Goal: Task Accomplishment & Management: Use online tool/utility

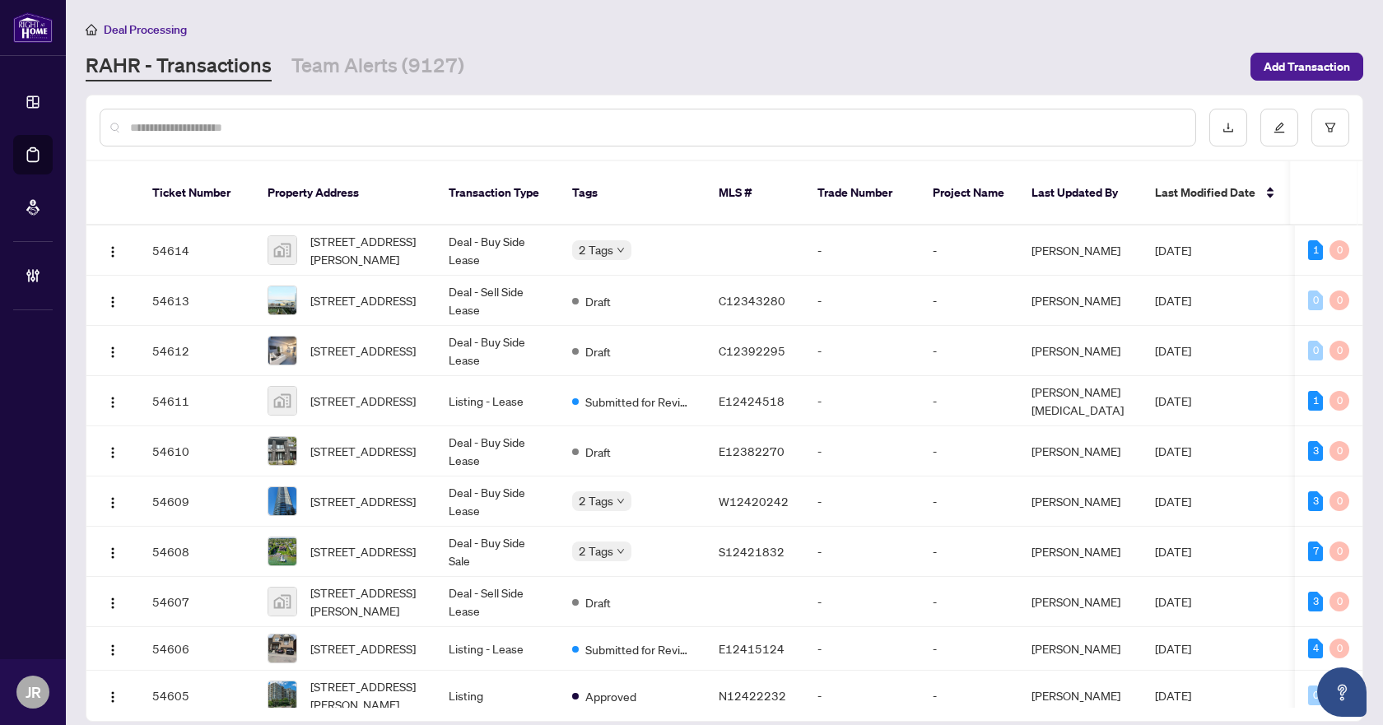
click at [189, 123] on input "text" at bounding box center [656, 128] width 1052 height 18
click at [1350, 126] on div at bounding box center [724, 128] width 1276 height 64
click at [341, 67] on link "Team Alerts (9127)" at bounding box center [377, 67] width 173 height 30
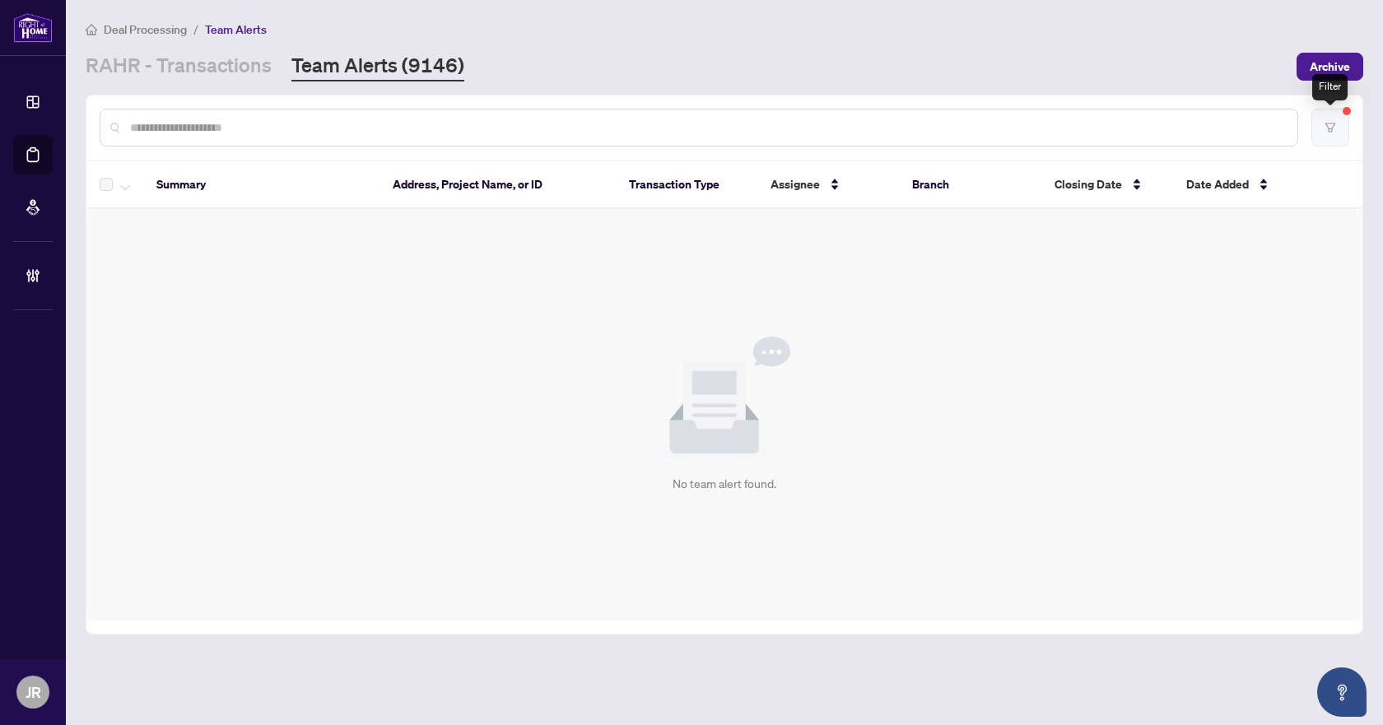
click at [1331, 134] on button "button" at bounding box center [1331, 128] width 38 height 38
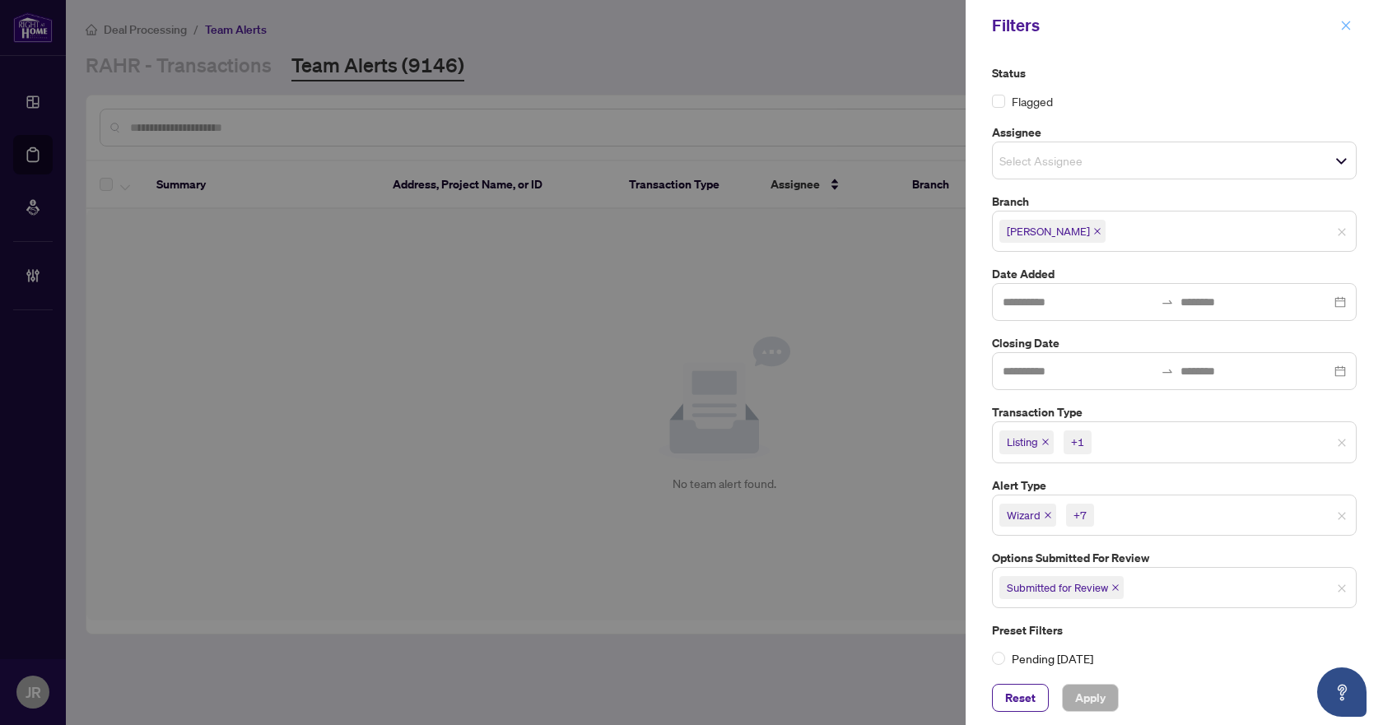
click at [1341, 26] on icon "close" at bounding box center [1347, 26] width 12 height 12
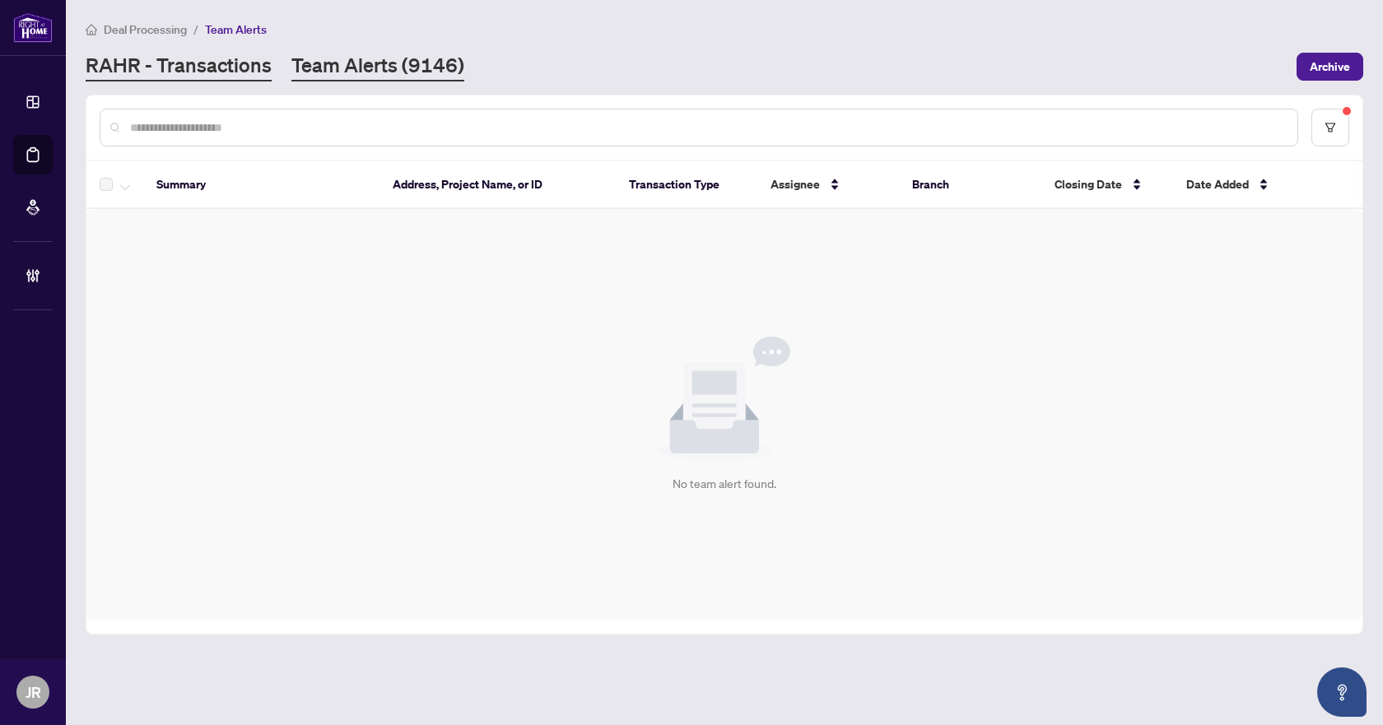
click at [170, 58] on link "RAHR - Transactions" at bounding box center [179, 67] width 186 height 30
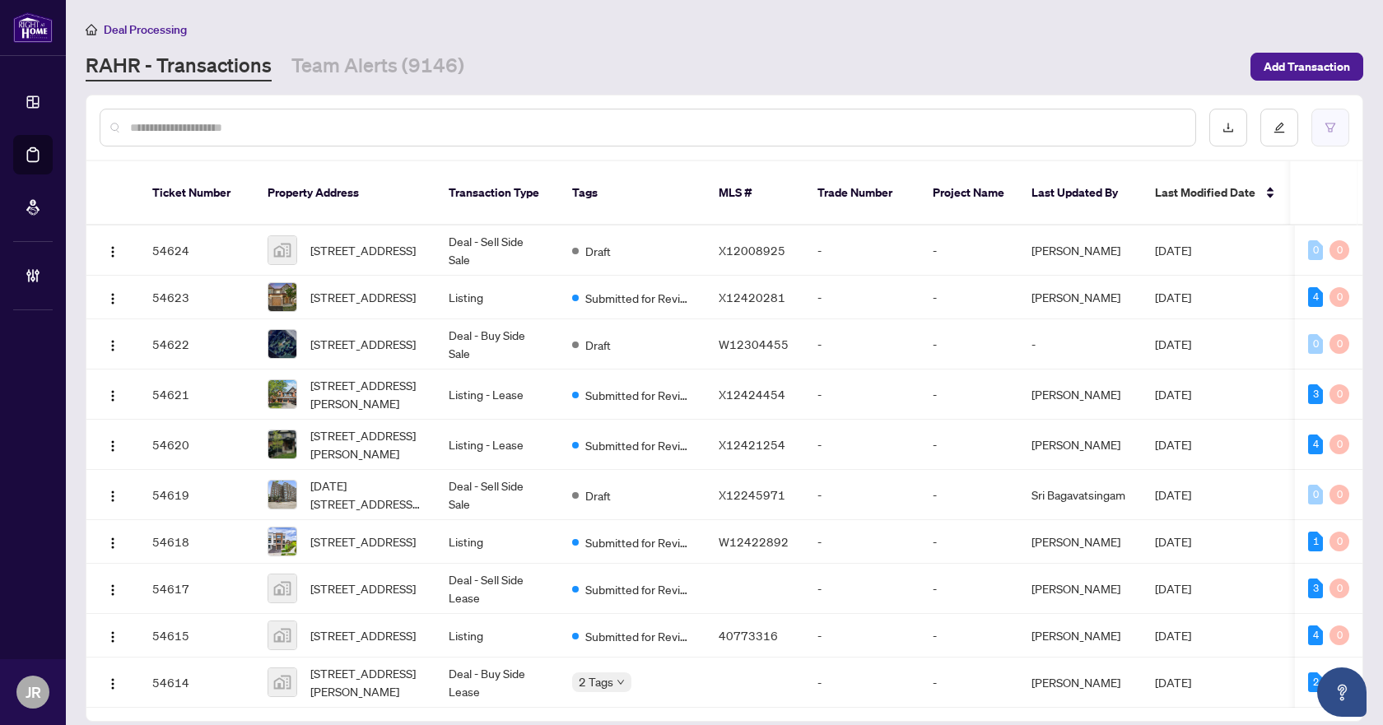
click at [1334, 119] on button "button" at bounding box center [1331, 128] width 38 height 38
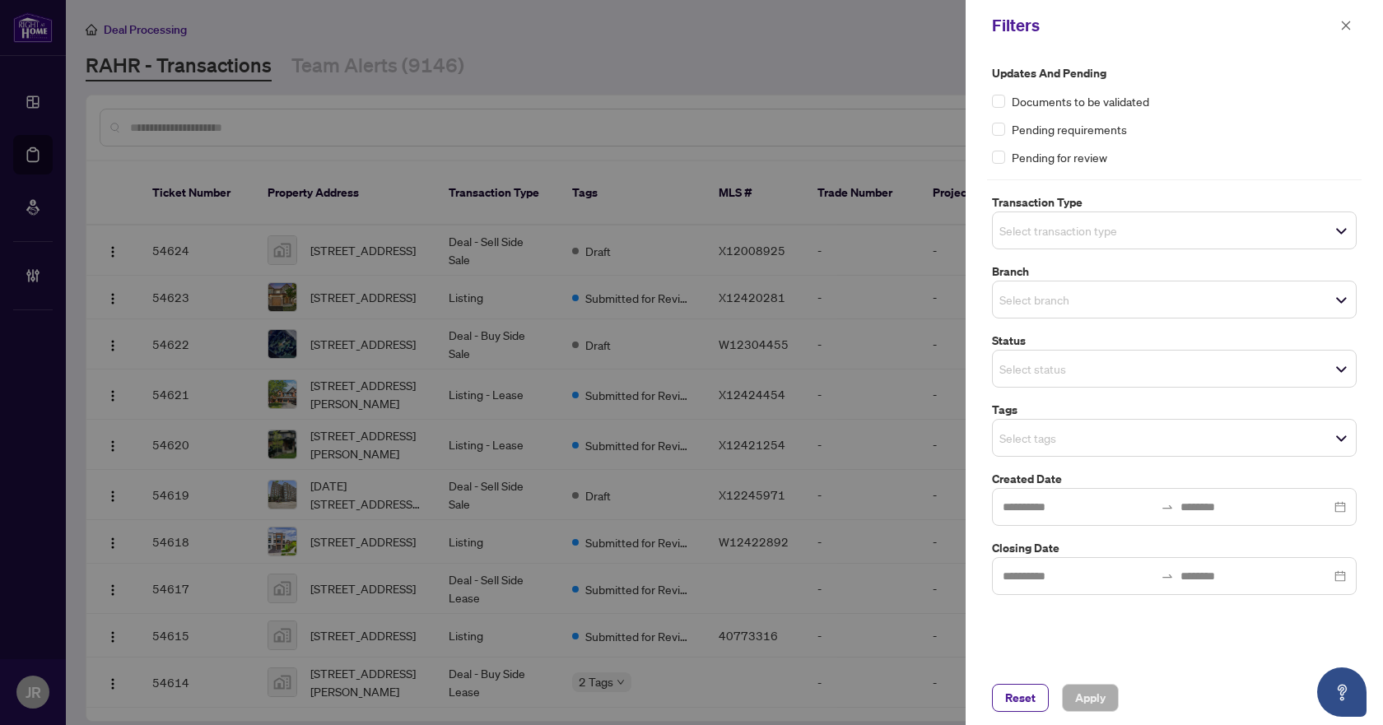
click at [1182, 205] on label "Transaction Type" at bounding box center [1174, 203] width 365 height 18
click at [1179, 232] on span "Select transaction type" at bounding box center [1174, 230] width 363 height 23
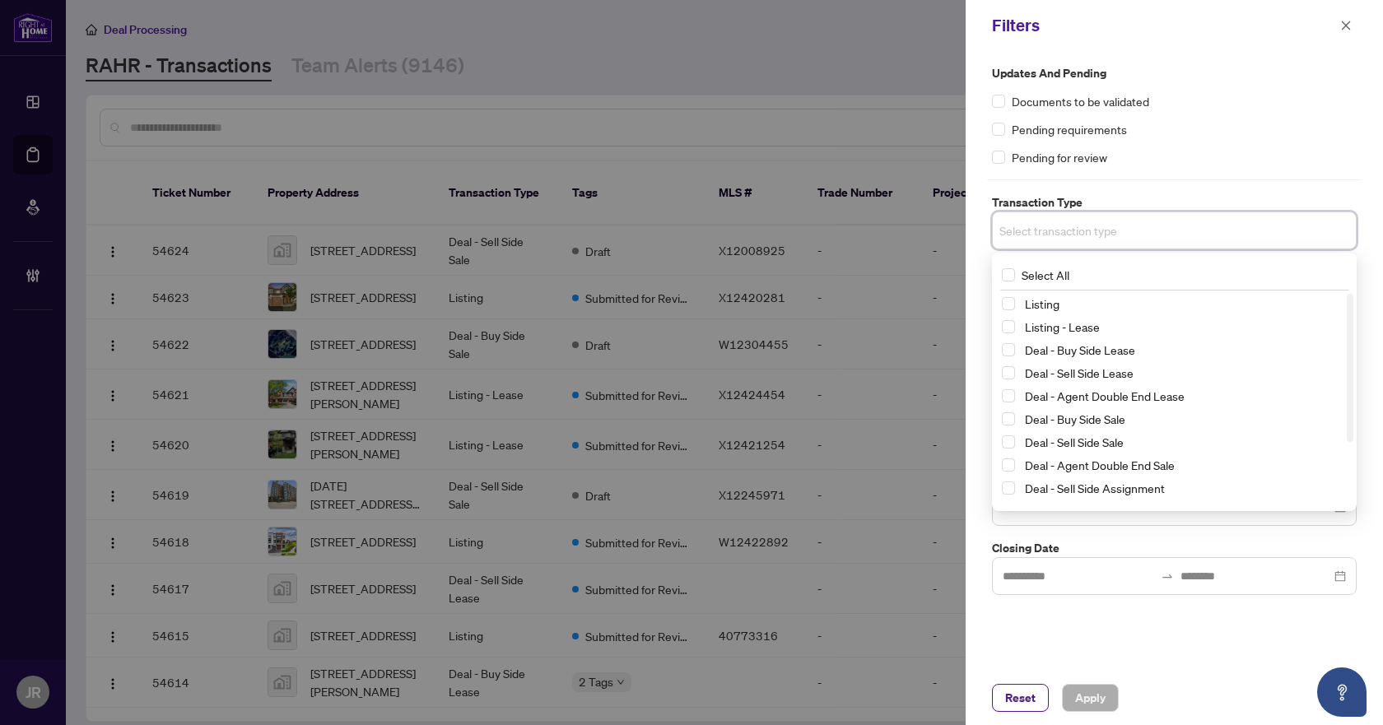
click at [1136, 314] on div "Listing" at bounding box center [1174, 304] width 345 height 20
click at [1134, 325] on span "Listing - Lease" at bounding box center [1183, 327] width 329 height 20
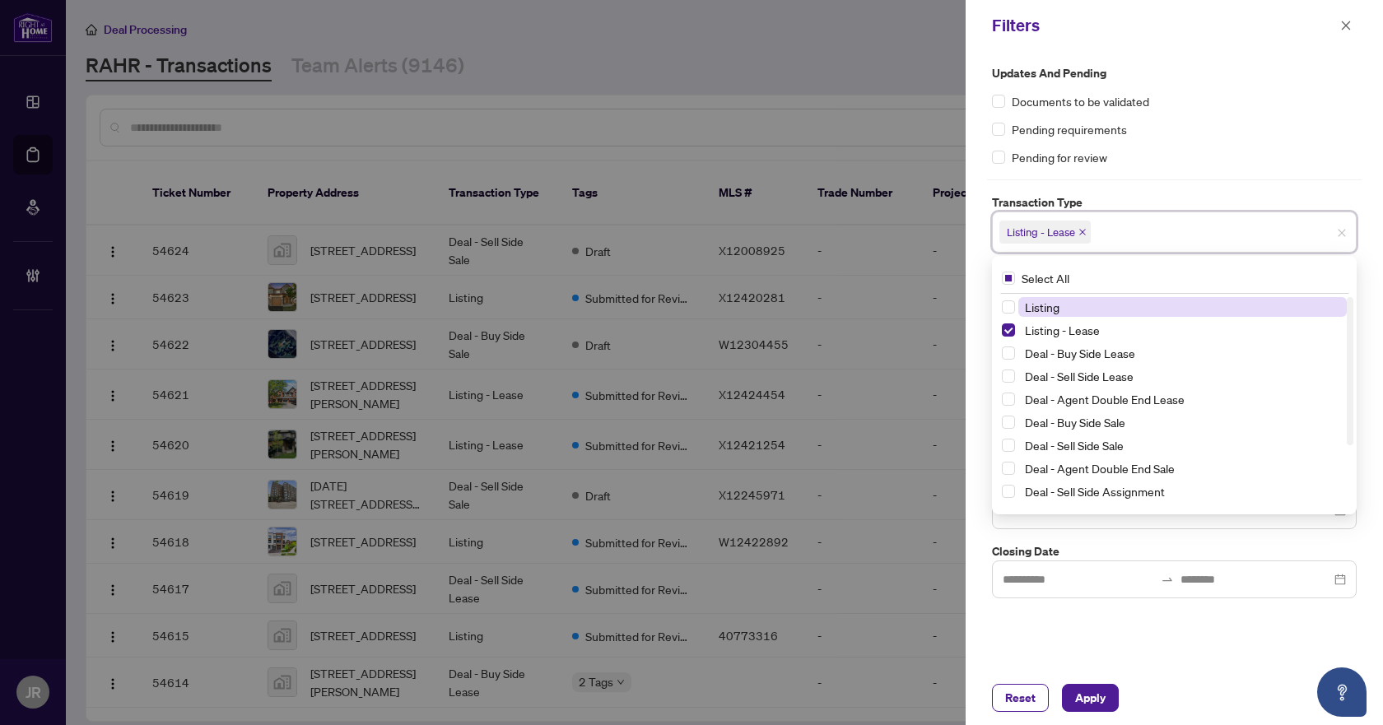
click at [1135, 298] on span "Listing" at bounding box center [1183, 307] width 329 height 20
click at [1335, 99] on div "Documents to be validated" at bounding box center [1174, 101] width 365 height 18
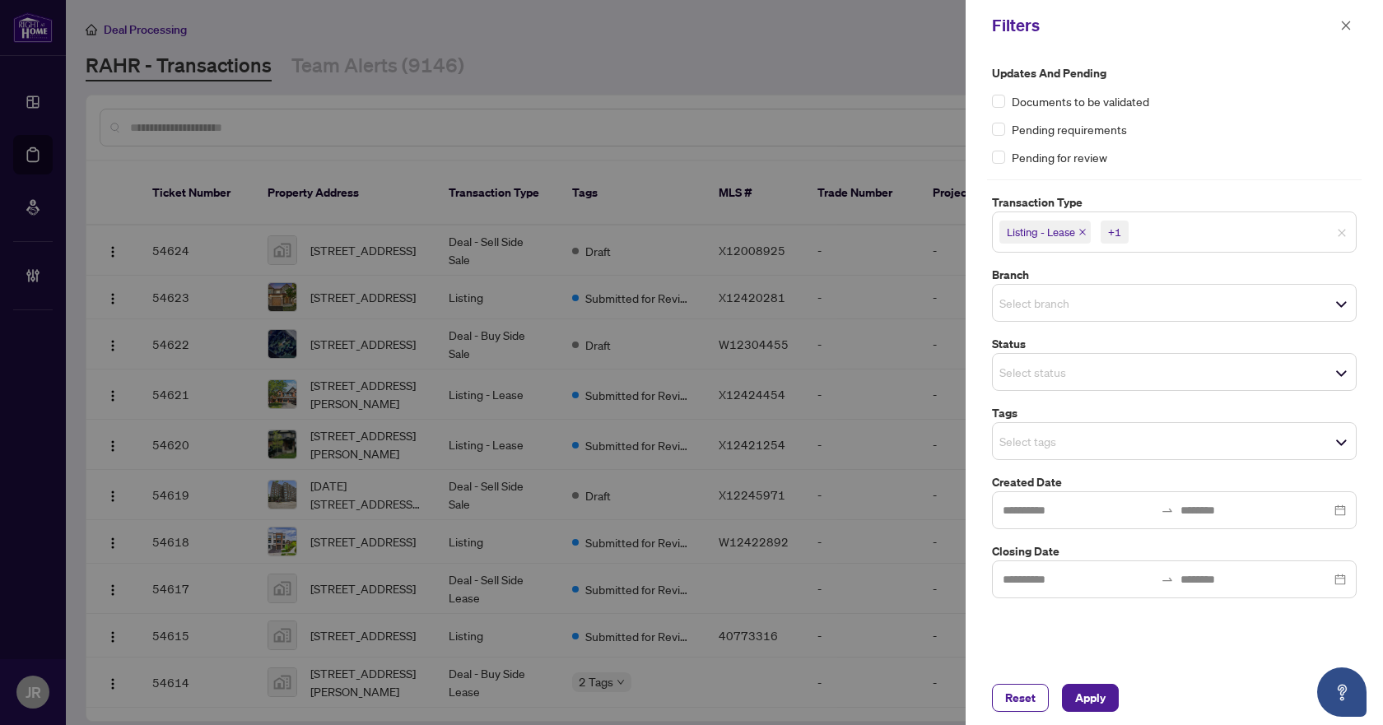
click at [1178, 291] on span "Select branch" at bounding box center [1174, 302] width 363 height 23
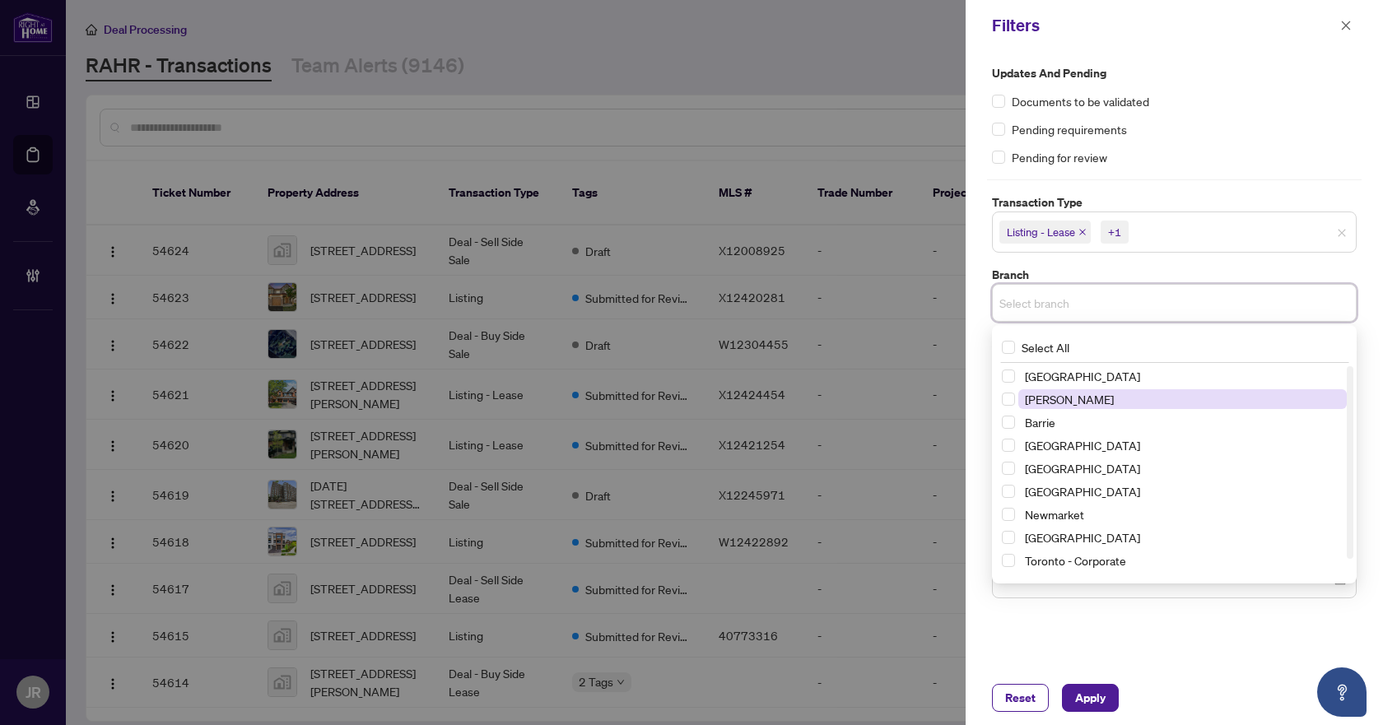
click at [1121, 396] on span "[PERSON_NAME]" at bounding box center [1183, 399] width 329 height 20
click at [1273, 223] on span "Listing - Lease +1" at bounding box center [1174, 232] width 363 height 26
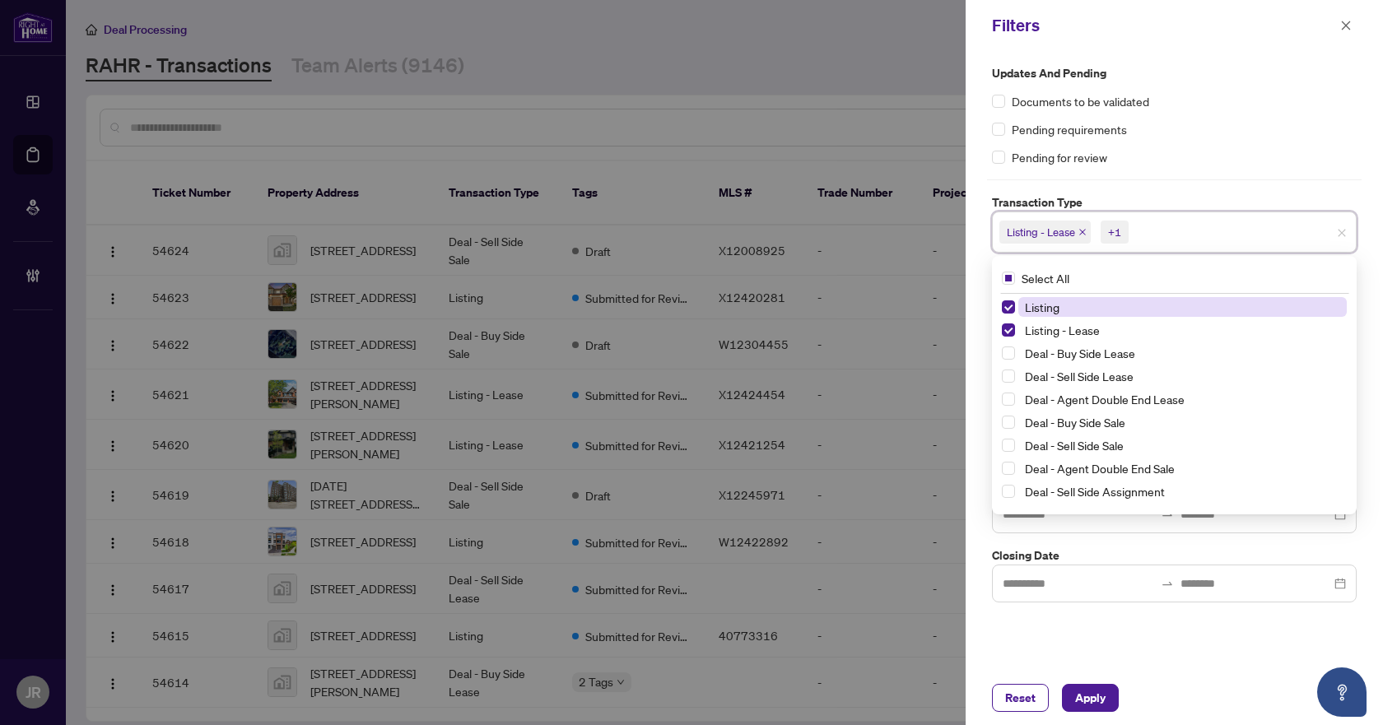
click at [1287, 161] on div "Pending for review" at bounding box center [1174, 157] width 365 height 18
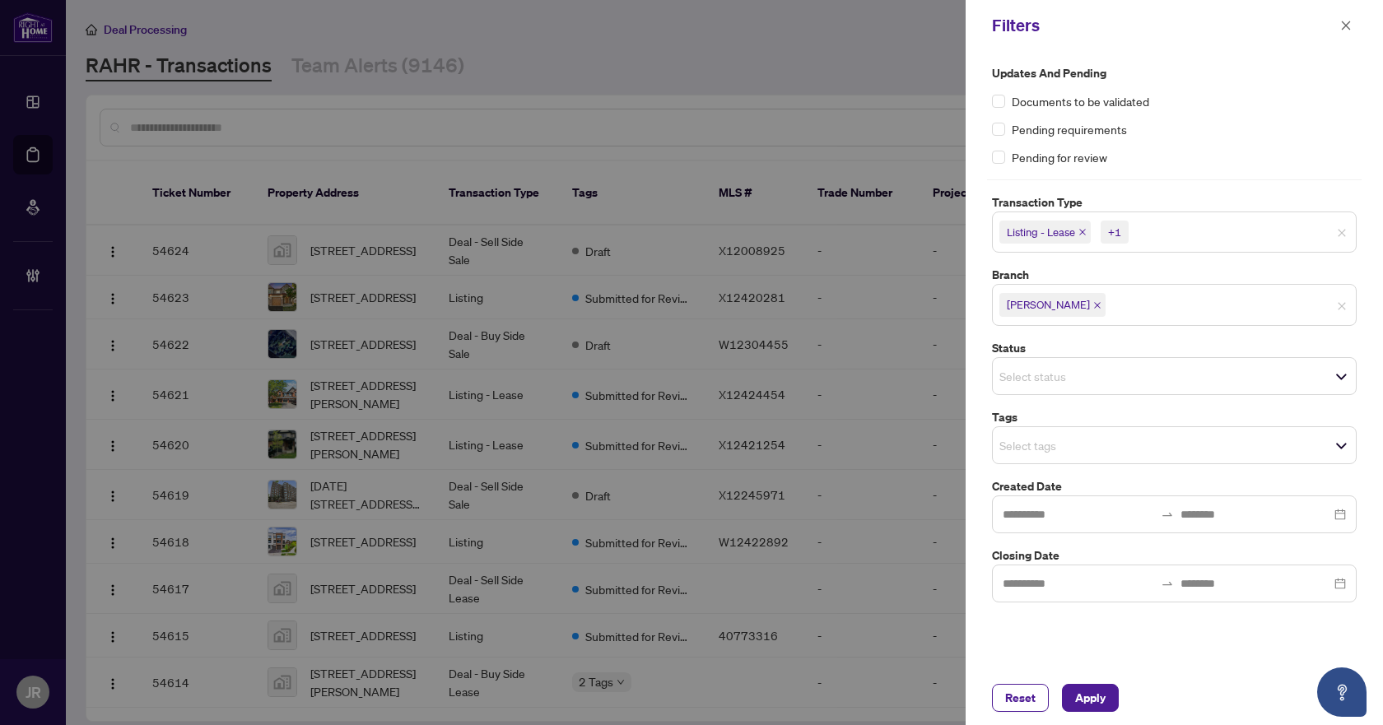
click at [1150, 390] on div "Select status" at bounding box center [1174, 376] width 365 height 38
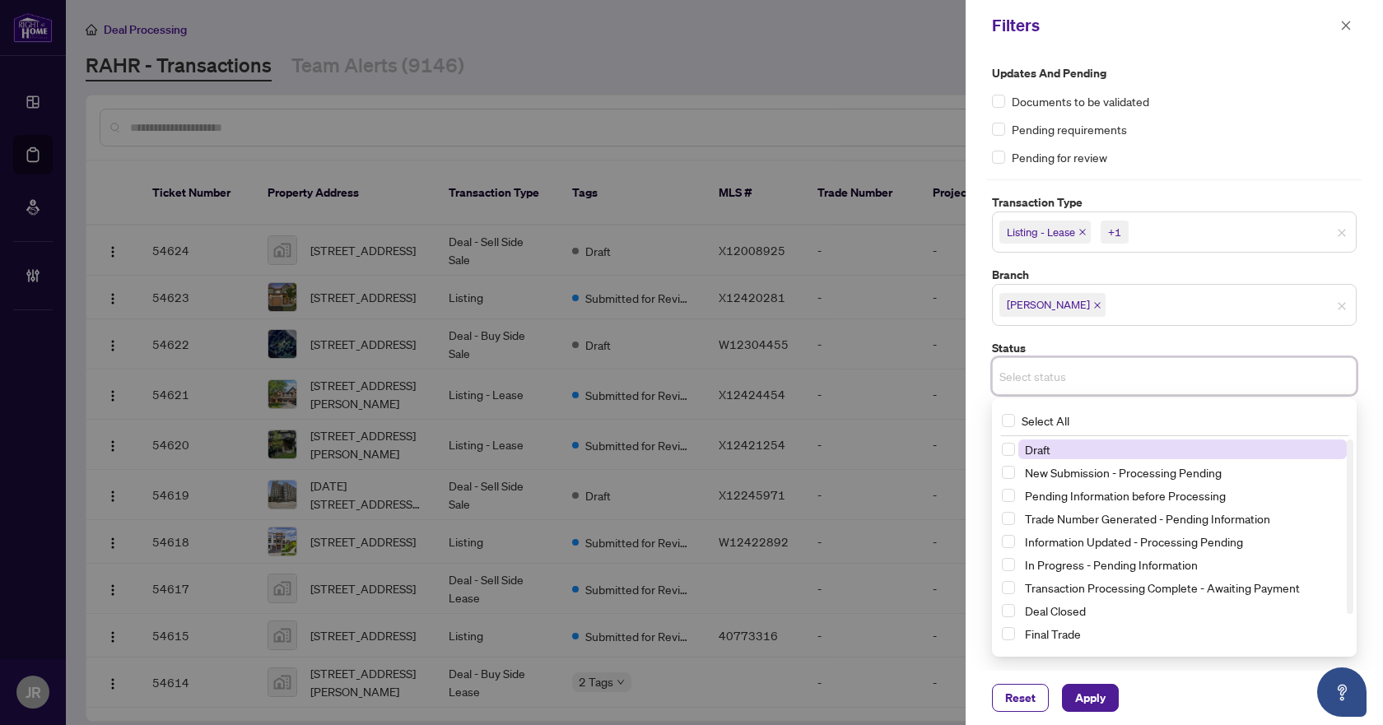
click at [1150, 390] on div "Select status" at bounding box center [1174, 376] width 365 height 38
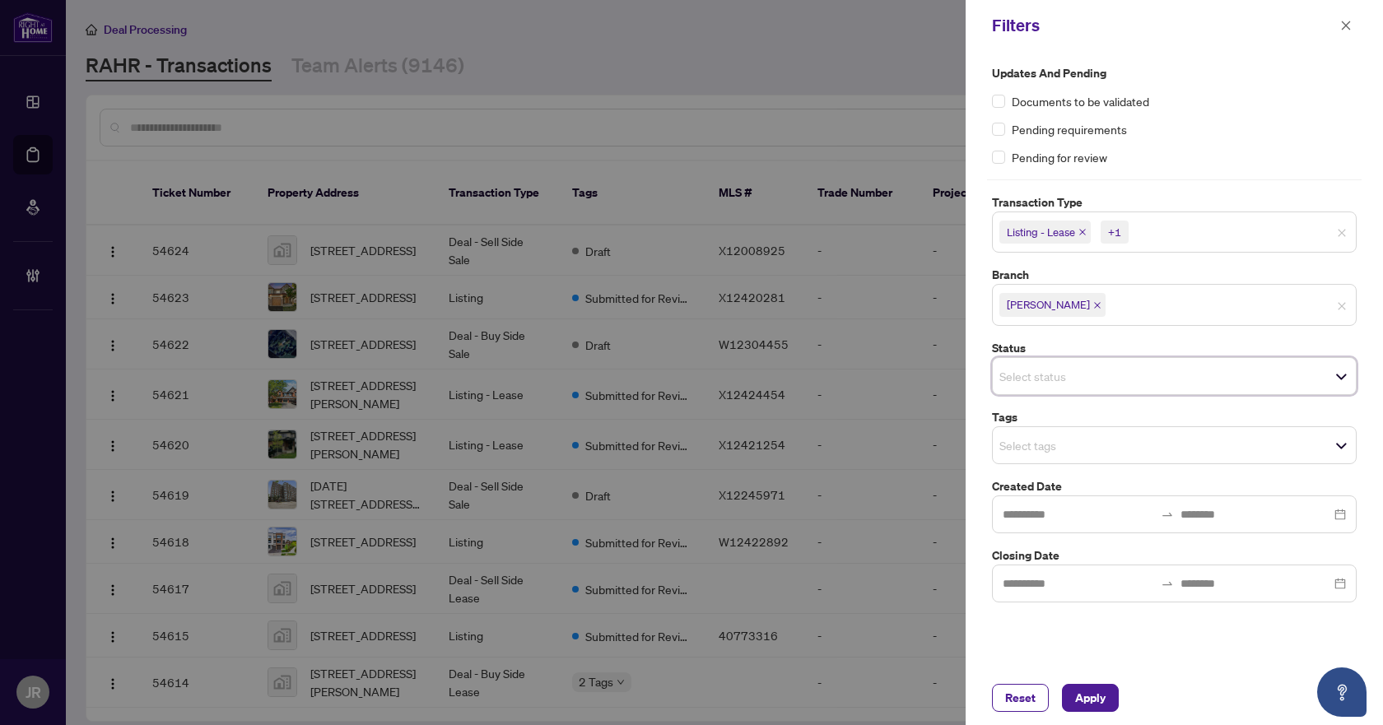
click at [1140, 464] on div "Updates and Pending Documents to be validated Pending requirements Pending for …" at bounding box center [1174, 333] width 375 height 539
click at [1140, 450] on span "Select tags" at bounding box center [1174, 445] width 363 height 23
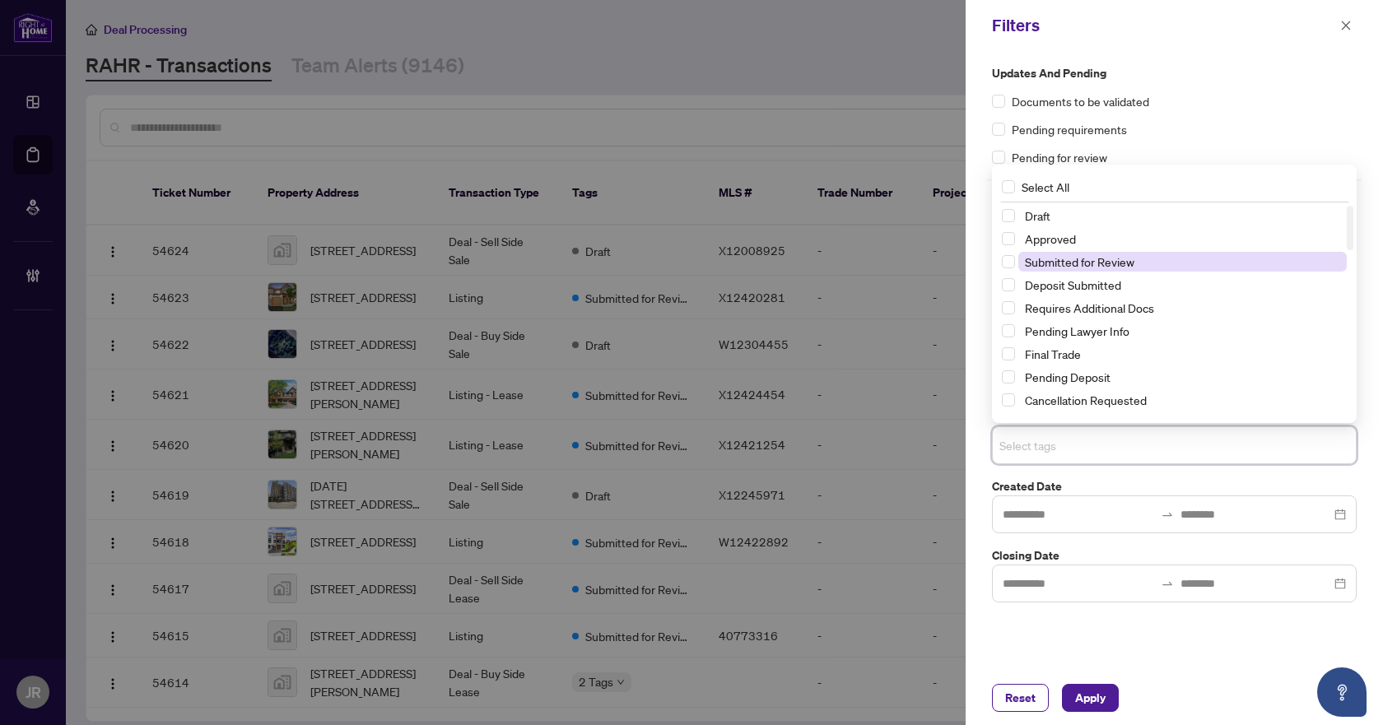
click at [1135, 260] on span "Submitted for Review" at bounding box center [1183, 262] width 329 height 20
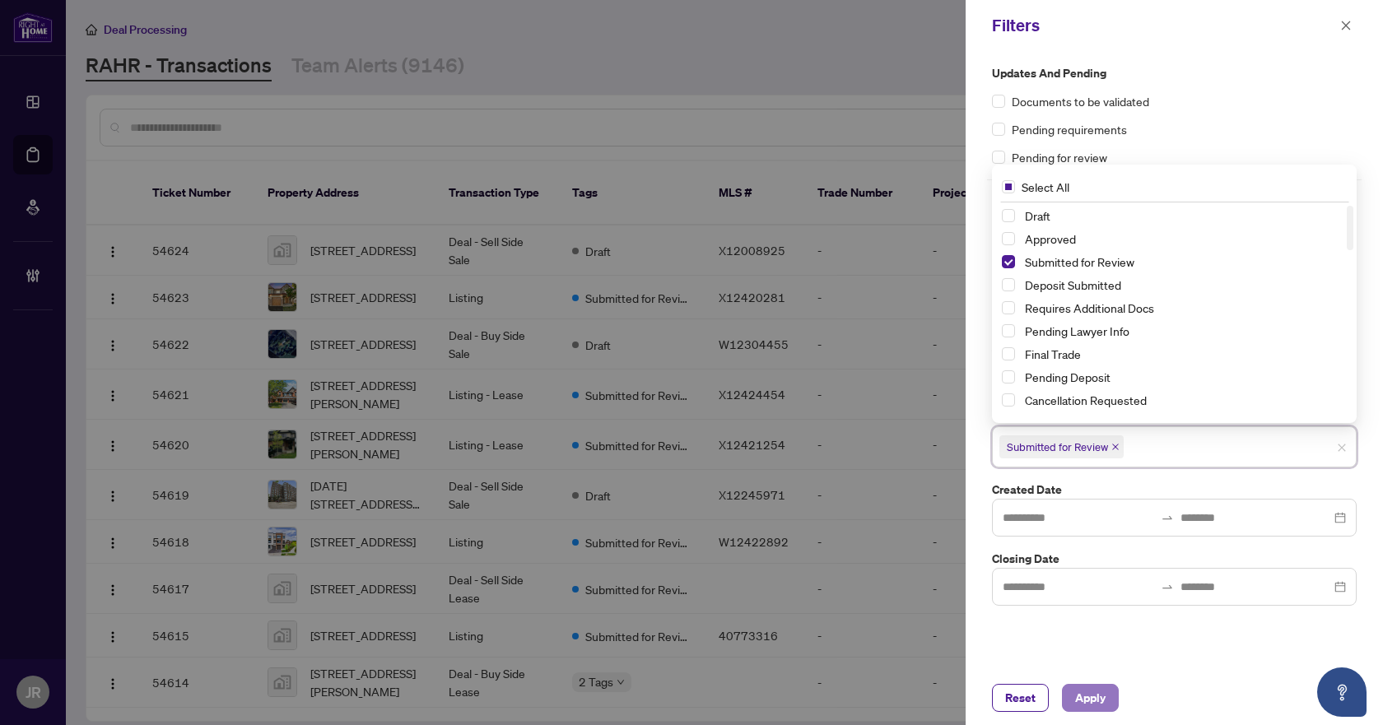
click at [1075, 699] on span "Apply" at bounding box center [1090, 698] width 30 height 26
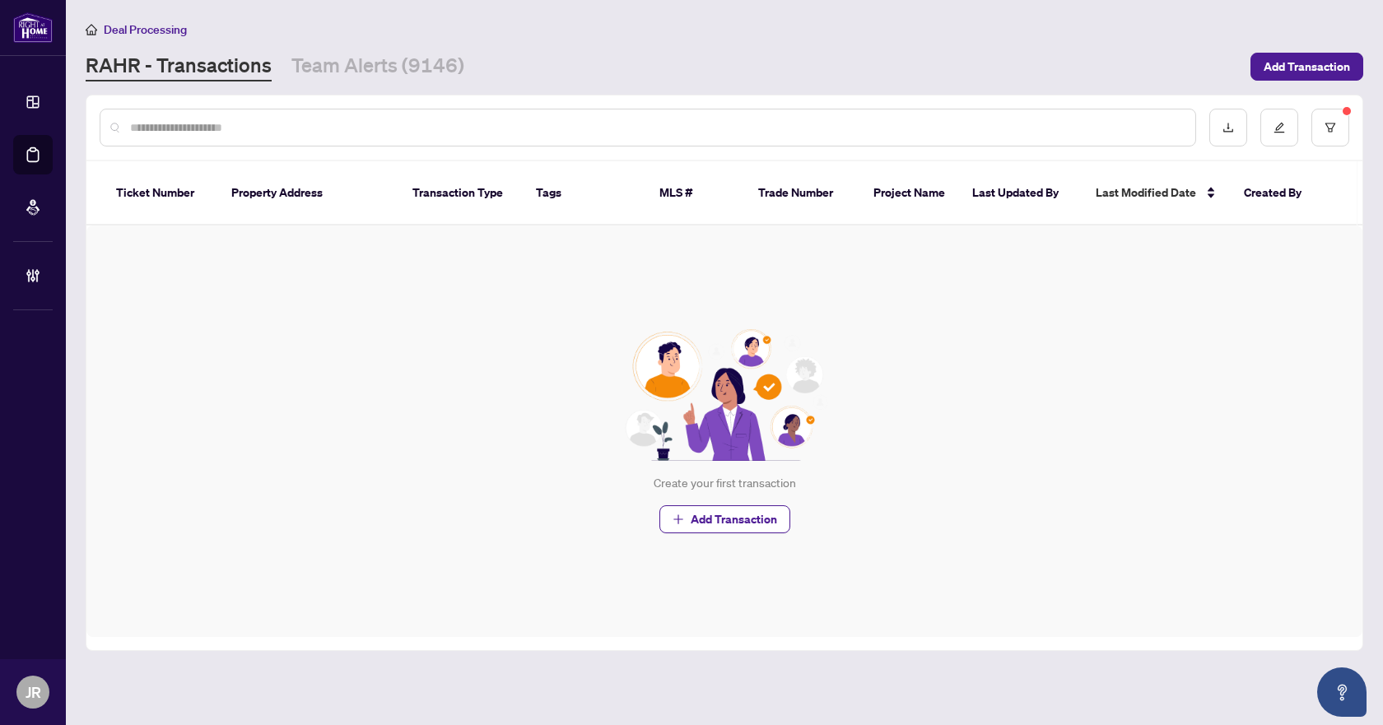
drag, startPoint x: 250, startPoint y: 3, endPoint x: 547, endPoint y: 32, distance: 297.8
click at [547, 32] on div "Deal Processing" at bounding box center [725, 29] width 1278 height 19
